Goal: Task Accomplishment & Management: Use online tool/utility

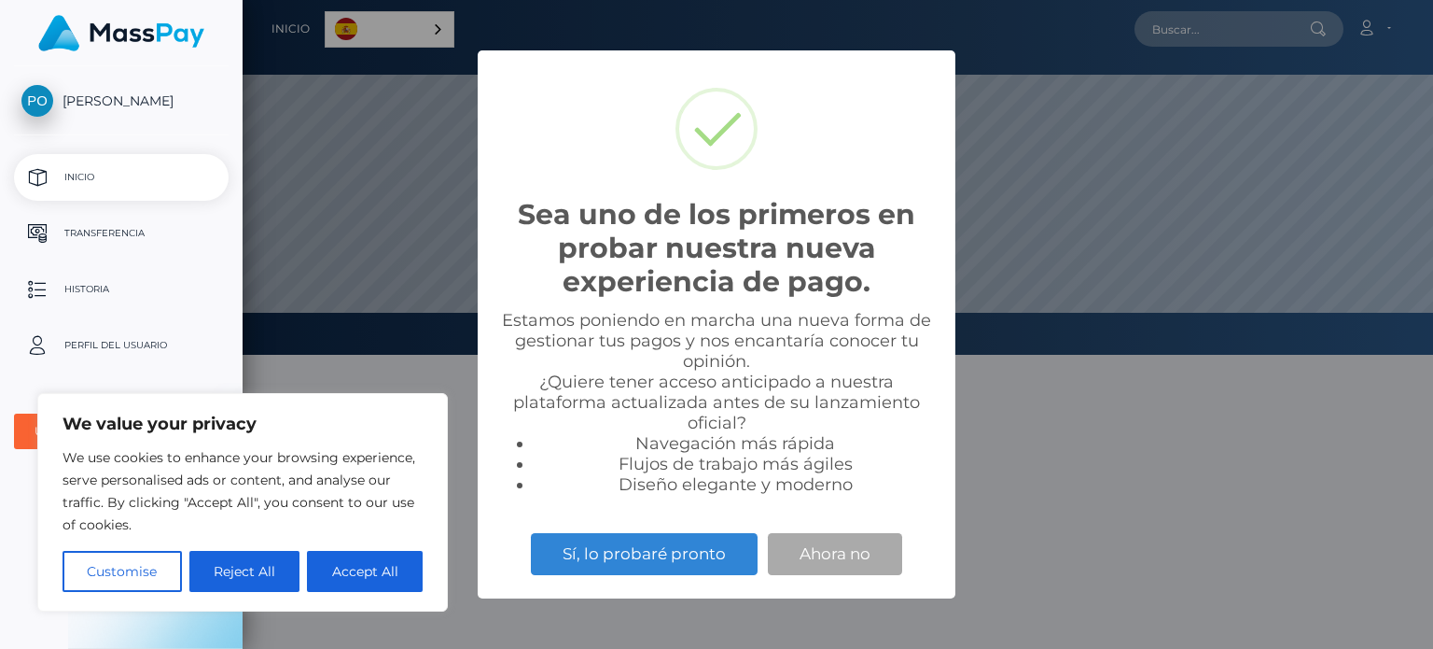
scroll to position [355, 1191]
click at [352, 574] on button "Accept All" at bounding box center [365, 571] width 116 height 41
checkbox input "true"
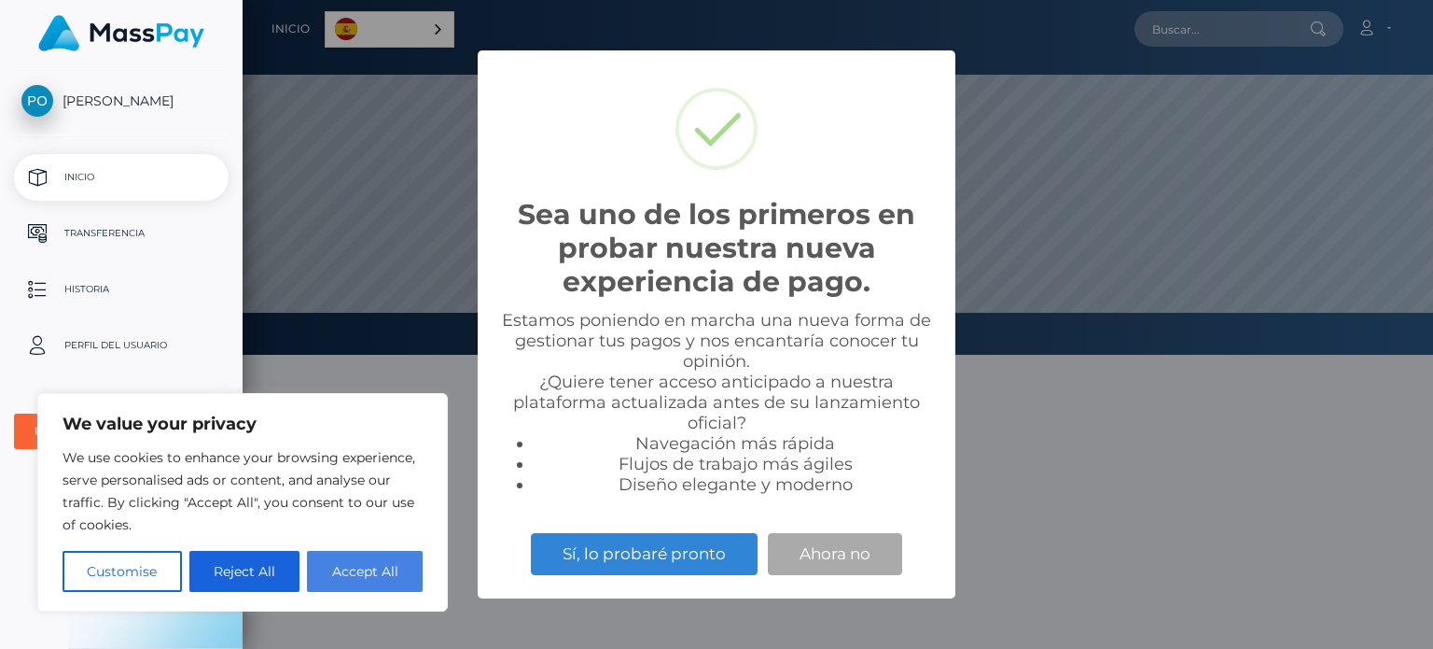
checkbox input "true"
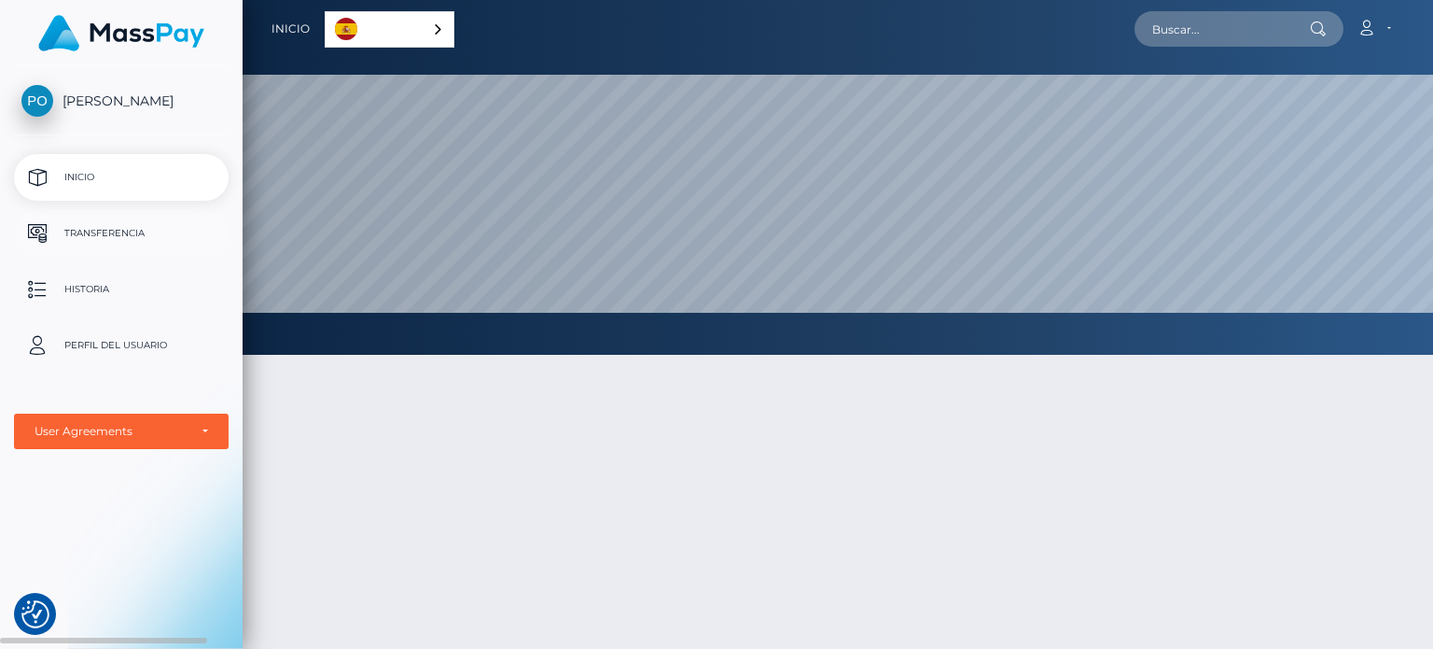
click at [123, 231] on p "Transferencia" at bounding box center [121, 233] width 200 height 28
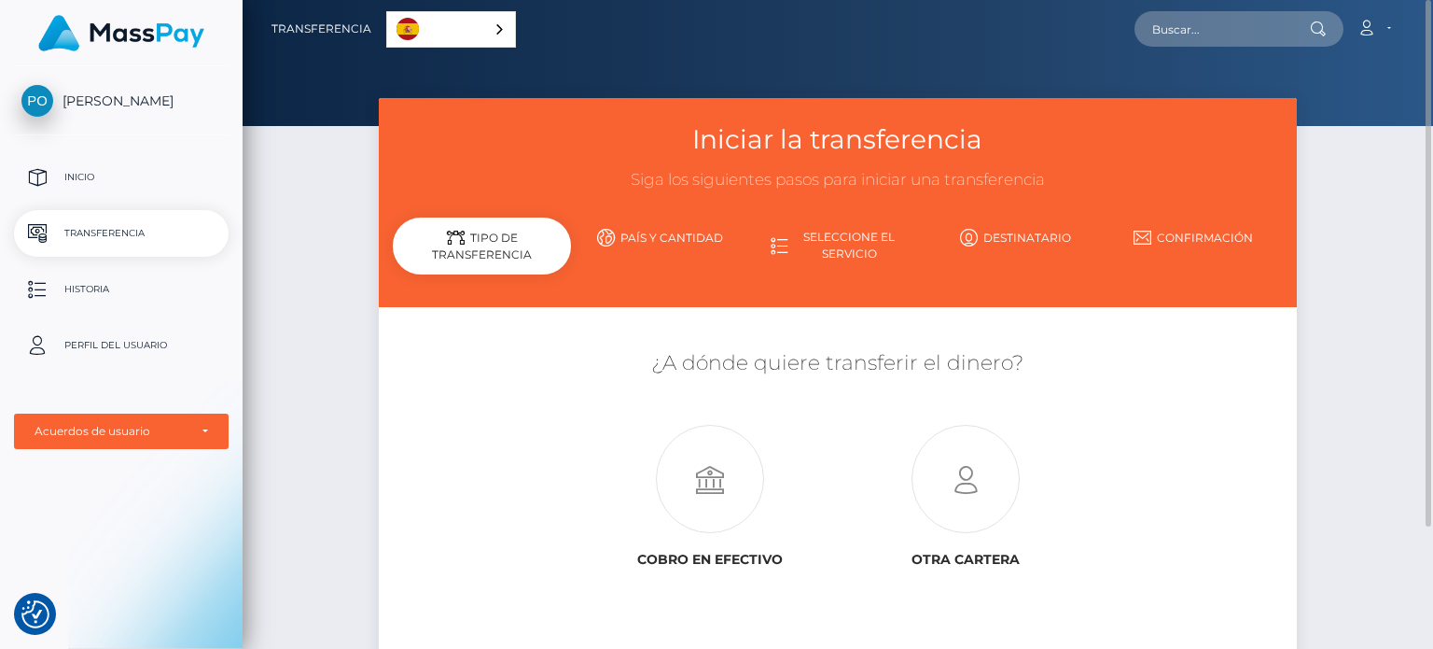
click at [679, 235] on link "País y cantidad" at bounding box center [660, 237] width 178 height 33
click at [676, 237] on link "País y cantidad" at bounding box center [660, 237] width 178 height 33
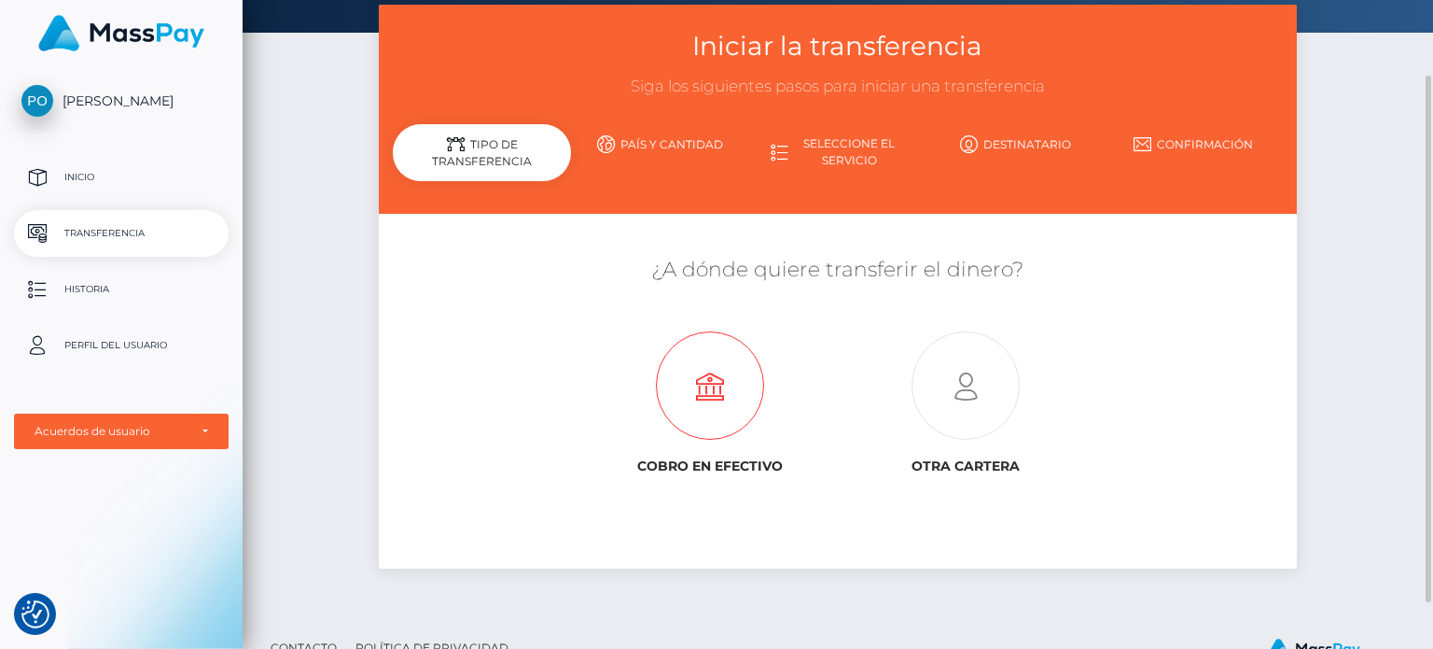
click at [717, 401] on icon at bounding box center [710, 386] width 255 height 108
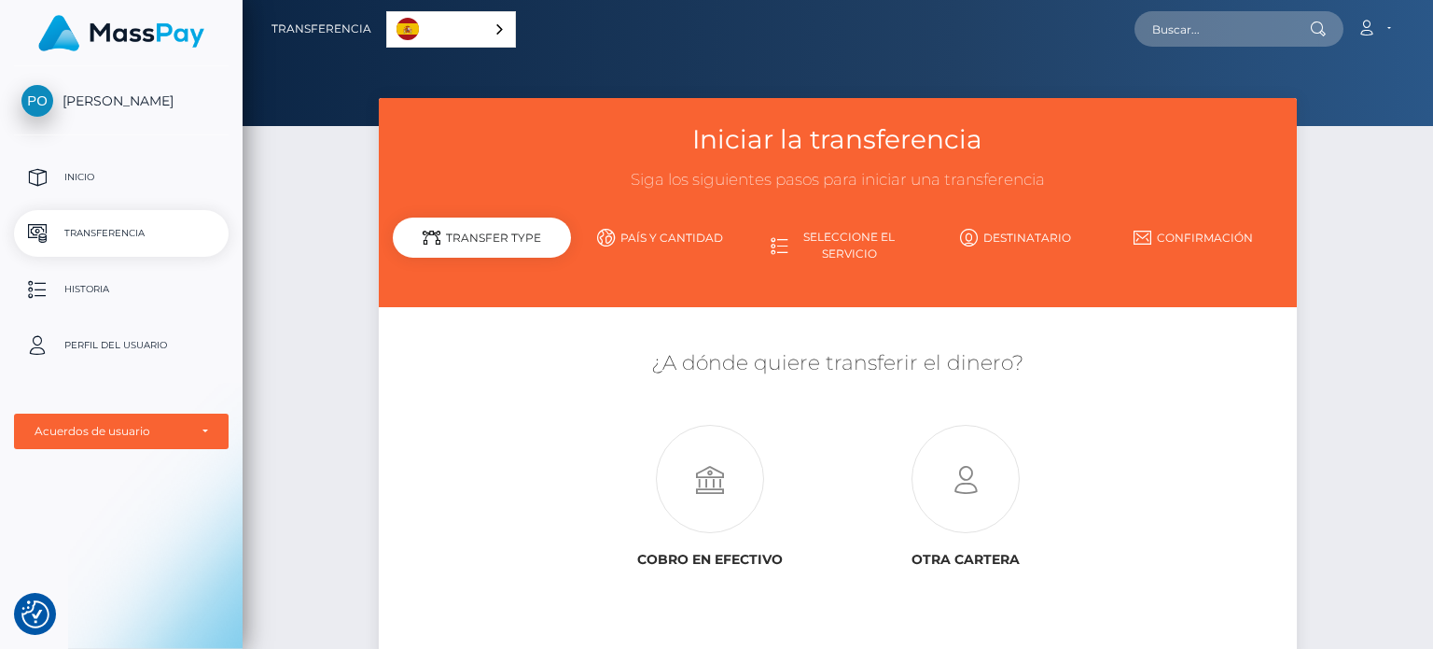
click at [672, 235] on link "País y cantidad" at bounding box center [660, 237] width 178 height 33
click at [819, 235] on link "Seleccione el servicio" at bounding box center [838, 245] width 178 height 49
click at [1196, 223] on link "Confirmación" at bounding box center [1194, 237] width 178 height 33
click at [112, 180] on p "Inicio" at bounding box center [121, 177] width 200 height 28
